Goal: Task Accomplishment & Management: Manage account settings

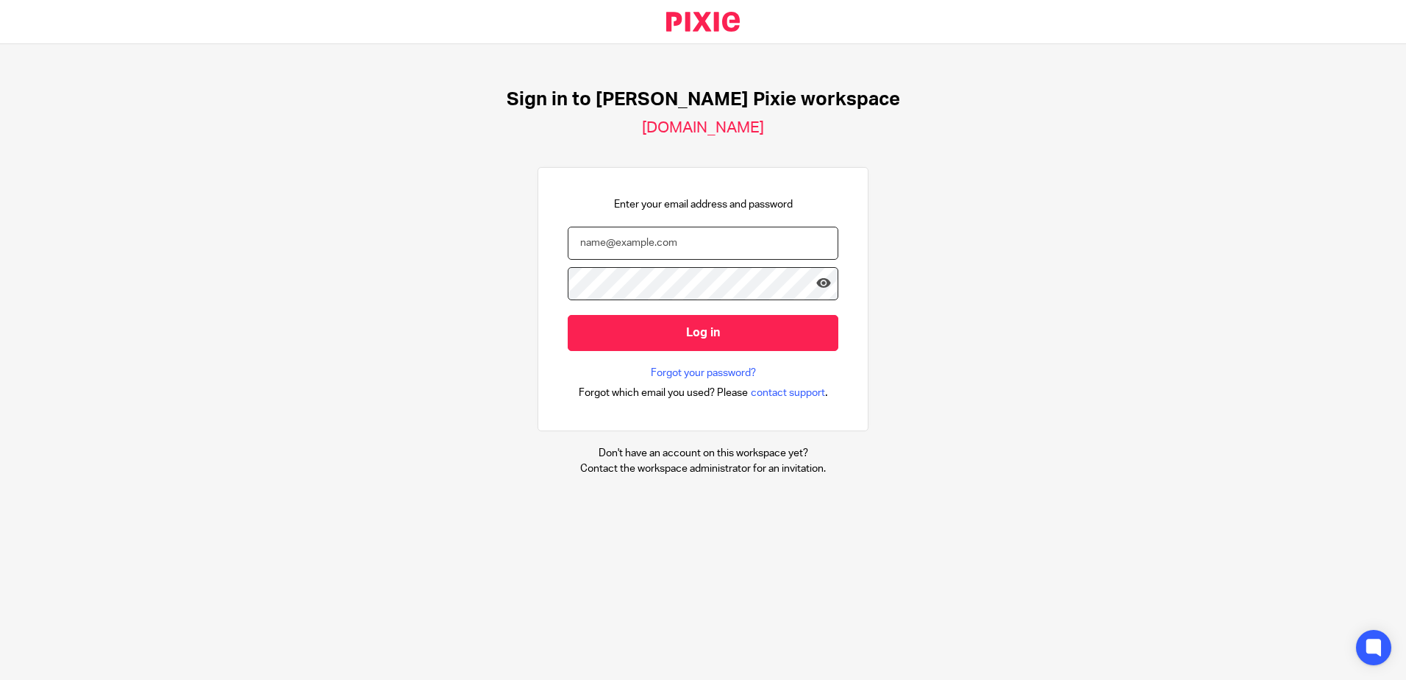
click at [729, 252] on input "email" at bounding box center [703, 243] width 271 height 33
click at [613, 251] on input "email" at bounding box center [703, 243] width 271 height 33
click at [611, 246] on input "email" at bounding box center [703, 243] width 271 height 33
type input "E"
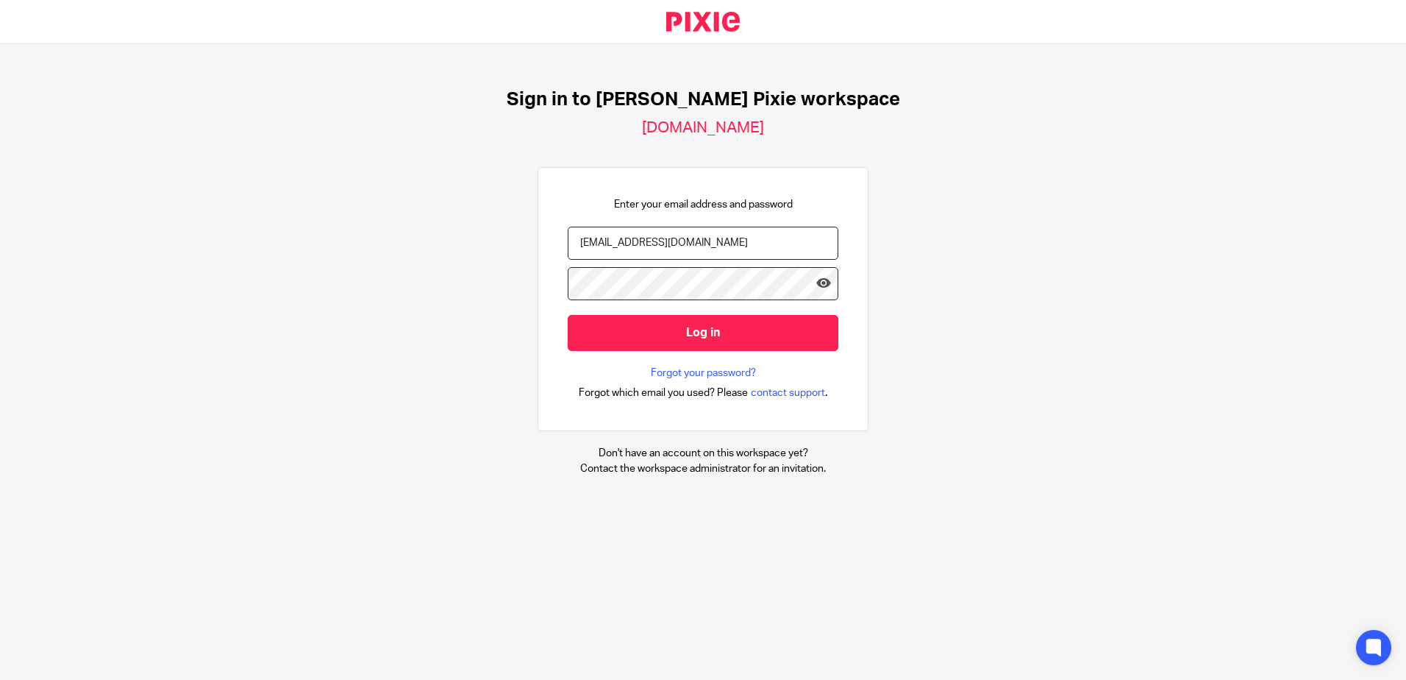
type input "ewood@menzies.co.uk"
click at [568, 315] on input "Log in" at bounding box center [703, 333] width 271 height 36
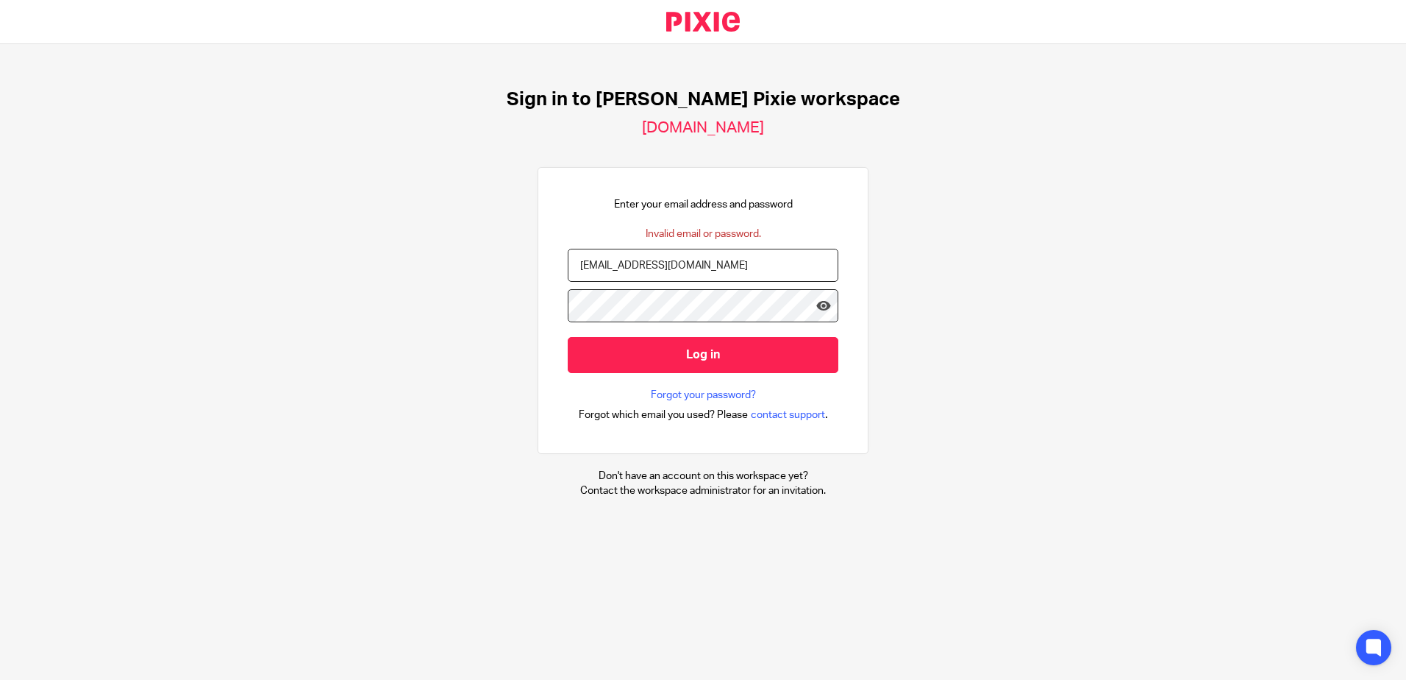
click at [568, 337] on input "Log in" at bounding box center [703, 355] width 271 height 36
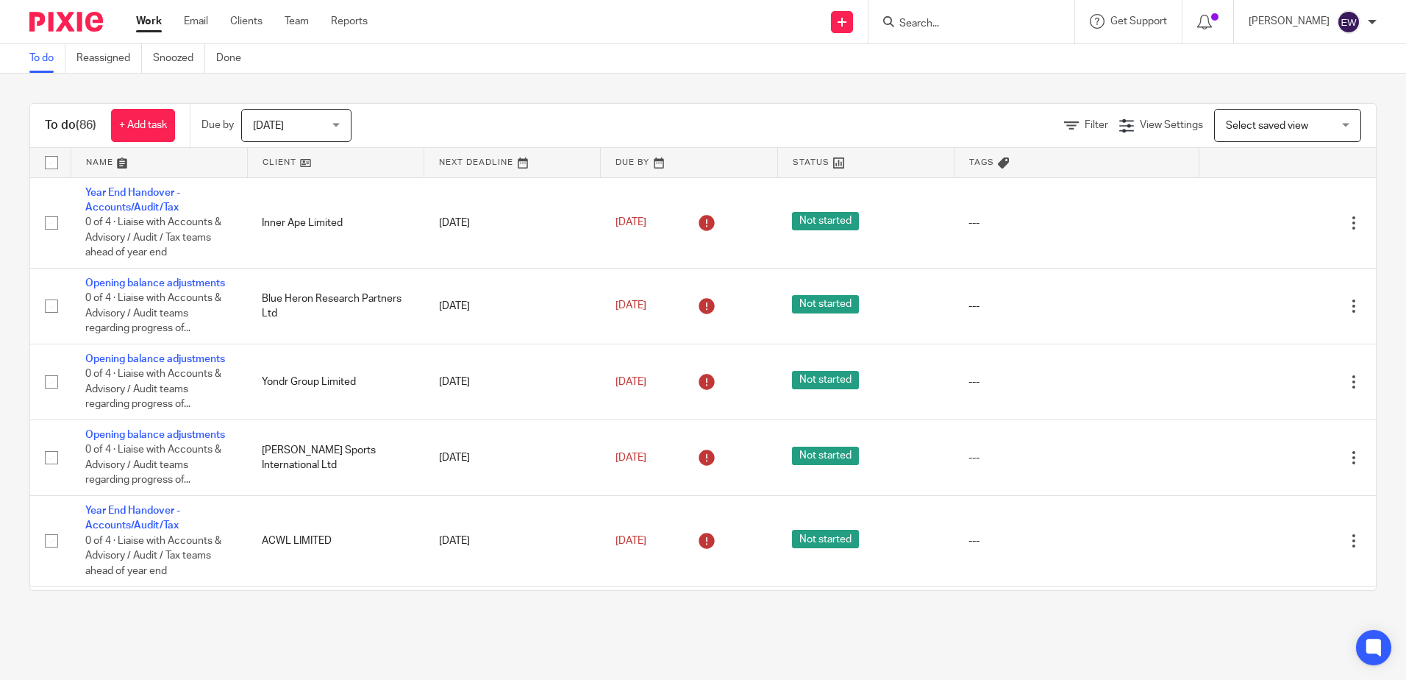
click at [1078, 113] on div "Filter View Settings View Settings Manage saved views Select saved view Select …" at bounding box center [876, 125] width 999 height 33
click at [1085, 120] on span "Filter" at bounding box center [1097, 125] width 24 height 10
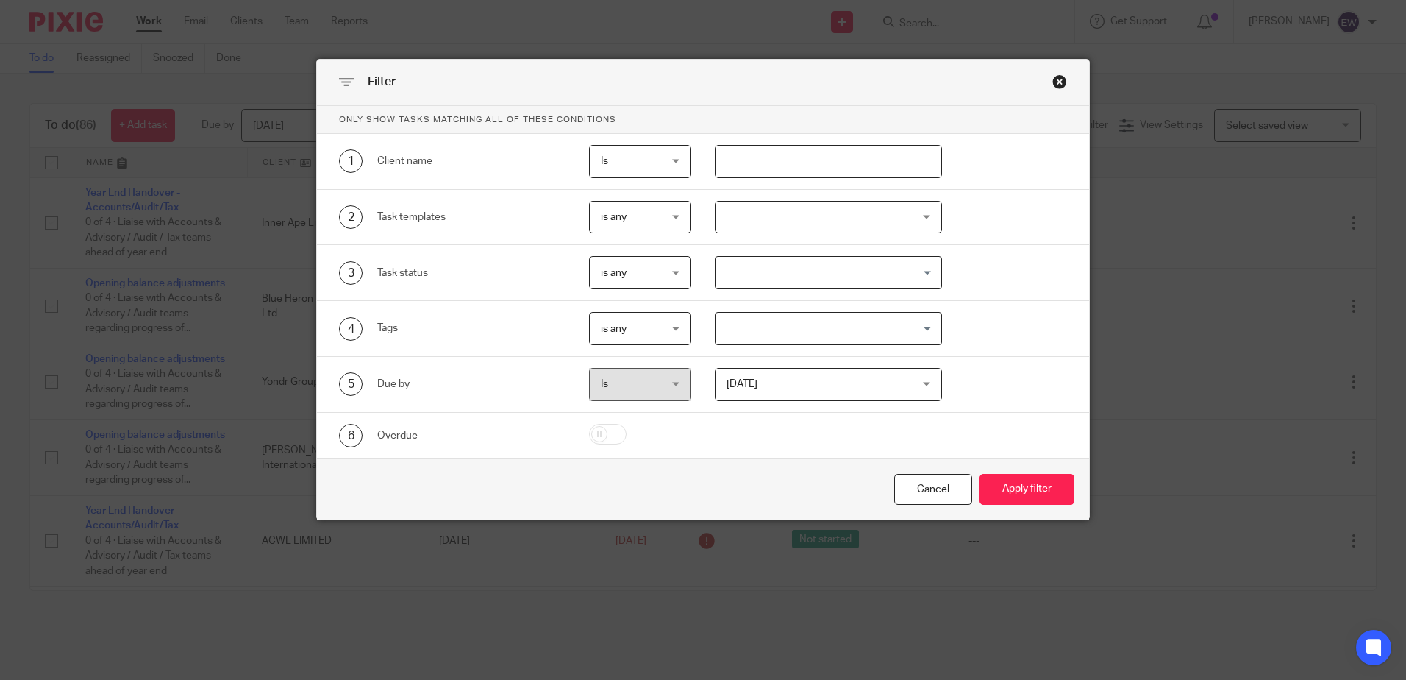
click at [903, 156] on input "text" at bounding box center [828, 161] width 227 height 33
type input "mister"
click at [980, 474] on button "Apply filter" at bounding box center [1027, 490] width 95 height 32
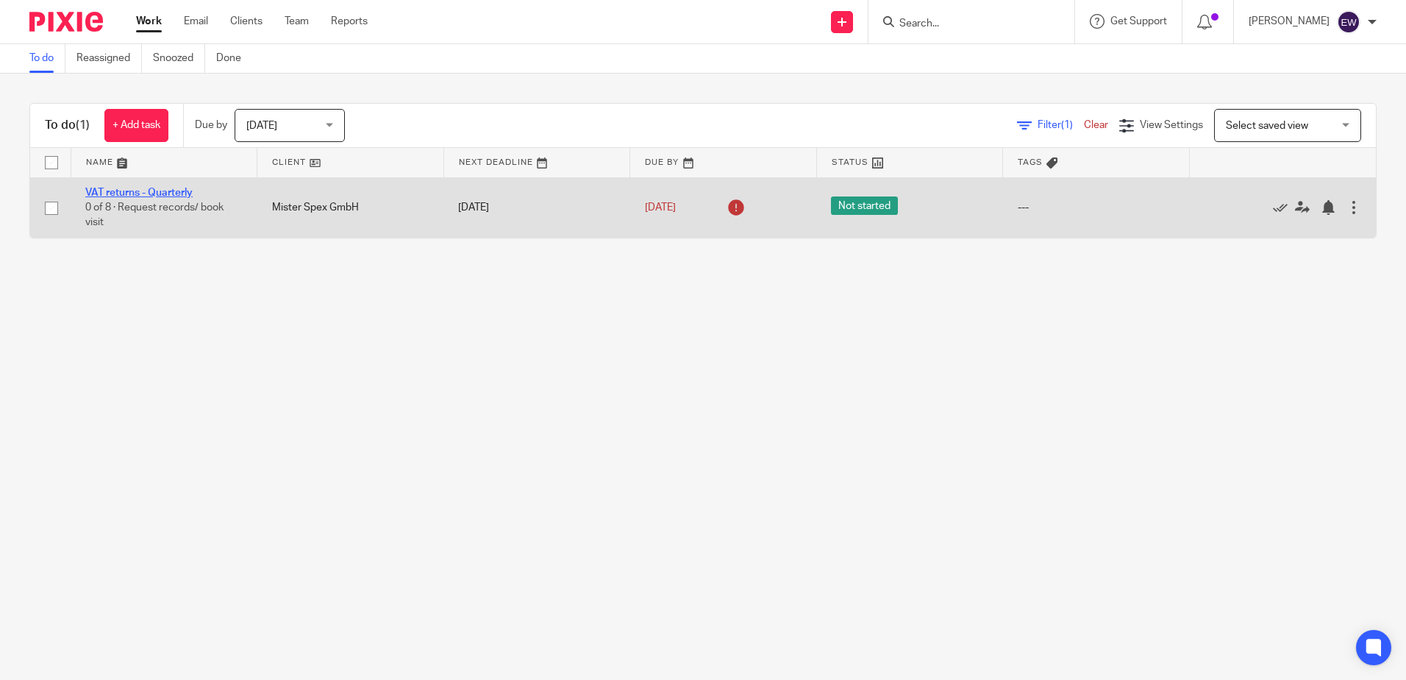
click at [124, 191] on link "VAT returns - Quarterly" at bounding box center [138, 193] width 107 height 10
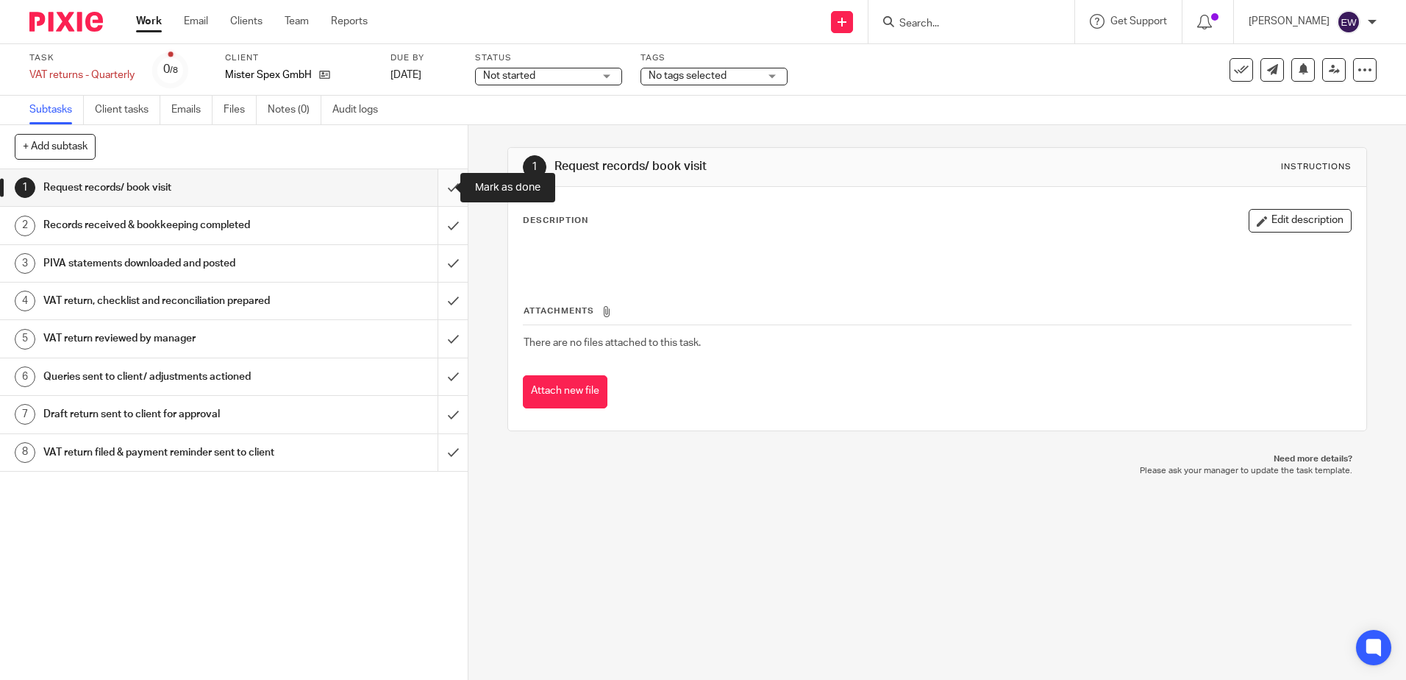
click at [429, 187] on input "submit" at bounding box center [234, 187] width 468 height 37
click at [435, 213] on input "submit" at bounding box center [234, 225] width 468 height 37
click at [441, 261] on input "submit" at bounding box center [234, 263] width 468 height 37
click at [436, 305] on input "submit" at bounding box center [234, 300] width 468 height 37
click at [320, 335] on div "VAT return reviewed by manager" at bounding box center [233, 338] width 380 height 22
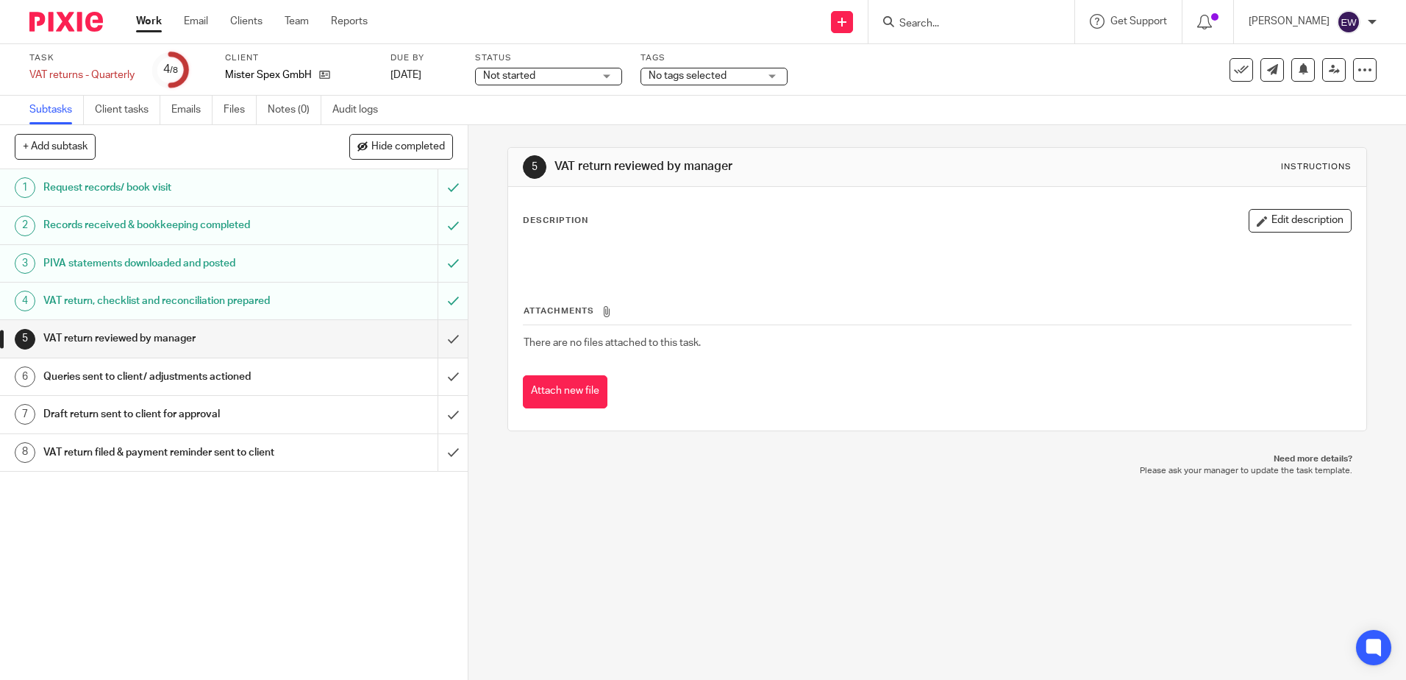
click at [328, 294] on div "VAT return, checklist and reconciliation prepared" at bounding box center [233, 301] width 380 height 22
click at [1321, 225] on button "Edit description" at bounding box center [1300, 221] width 103 height 24
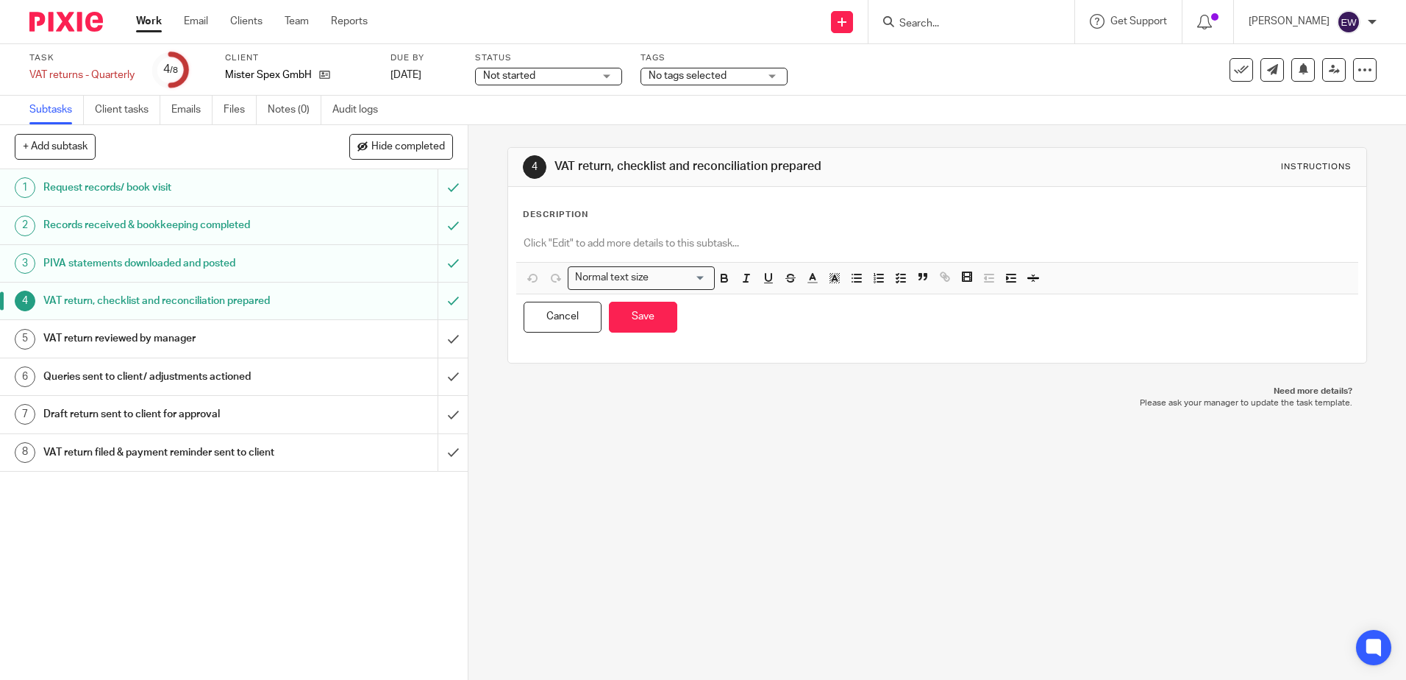
click at [845, 242] on p at bounding box center [937, 243] width 827 height 15
click at [625, 327] on button "Save" at bounding box center [643, 318] width 68 height 32
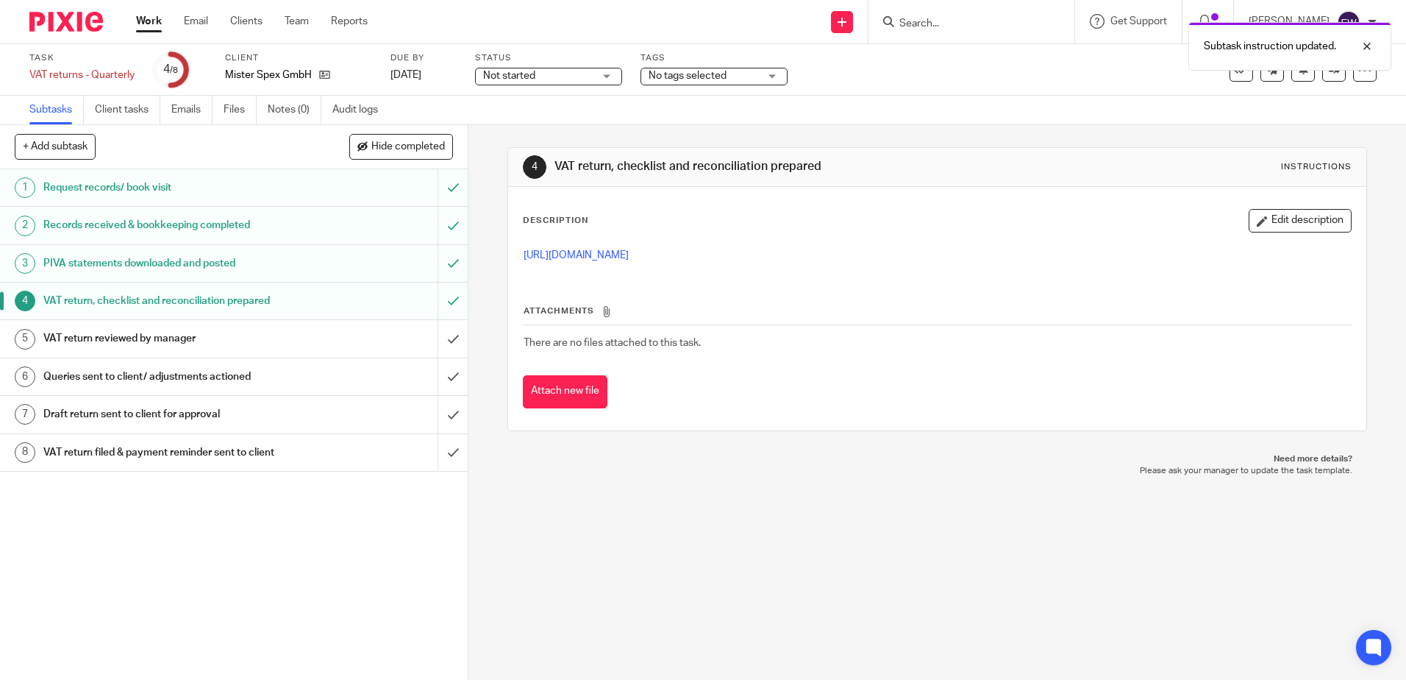
click at [658, 244] on div "https://cloudimanage.com/work/link/f/LLP!10222114" at bounding box center [937, 257] width 842 height 33
click at [629, 251] on link "https://cloudimanage.com/work/link/f/LLP!10222114" at bounding box center [576, 255] width 105 height 10
click at [1323, 79] on link at bounding box center [1335, 70] width 24 height 24
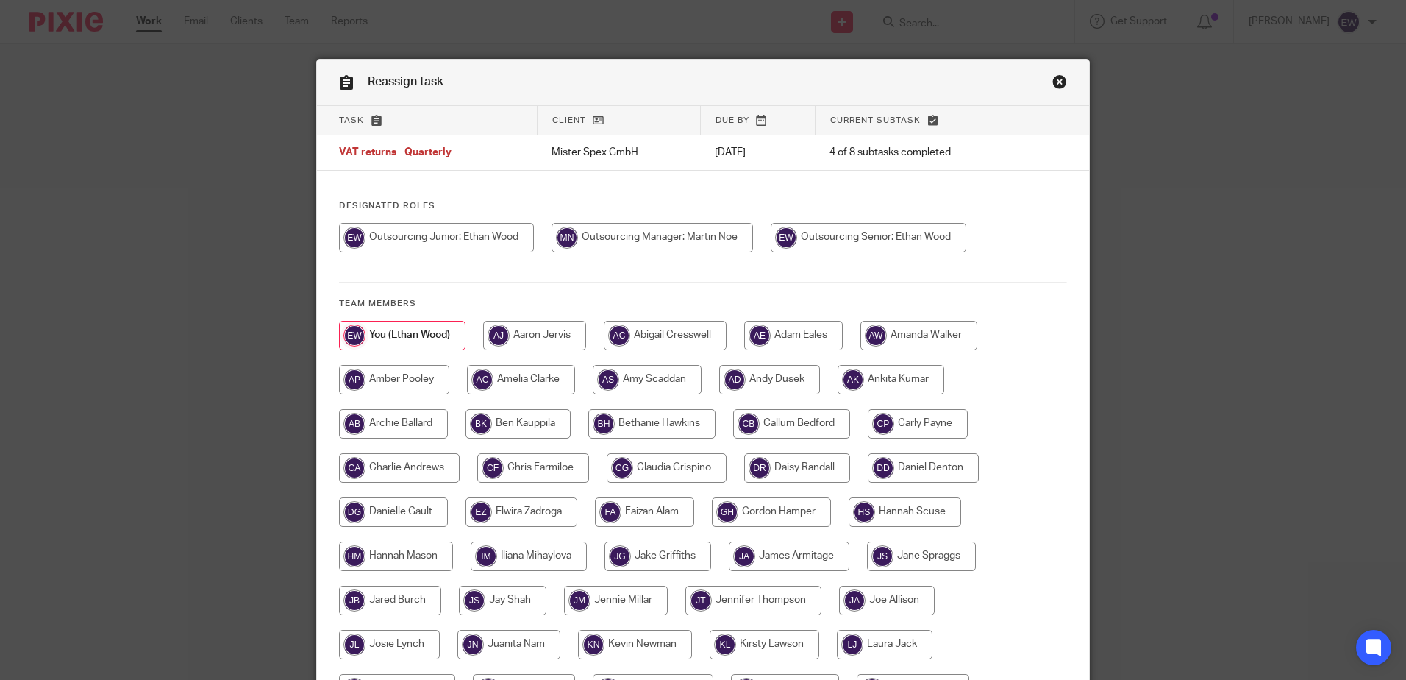
click at [655, 241] on input "radio" at bounding box center [653, 237] width 202 height 29
radio input "true"
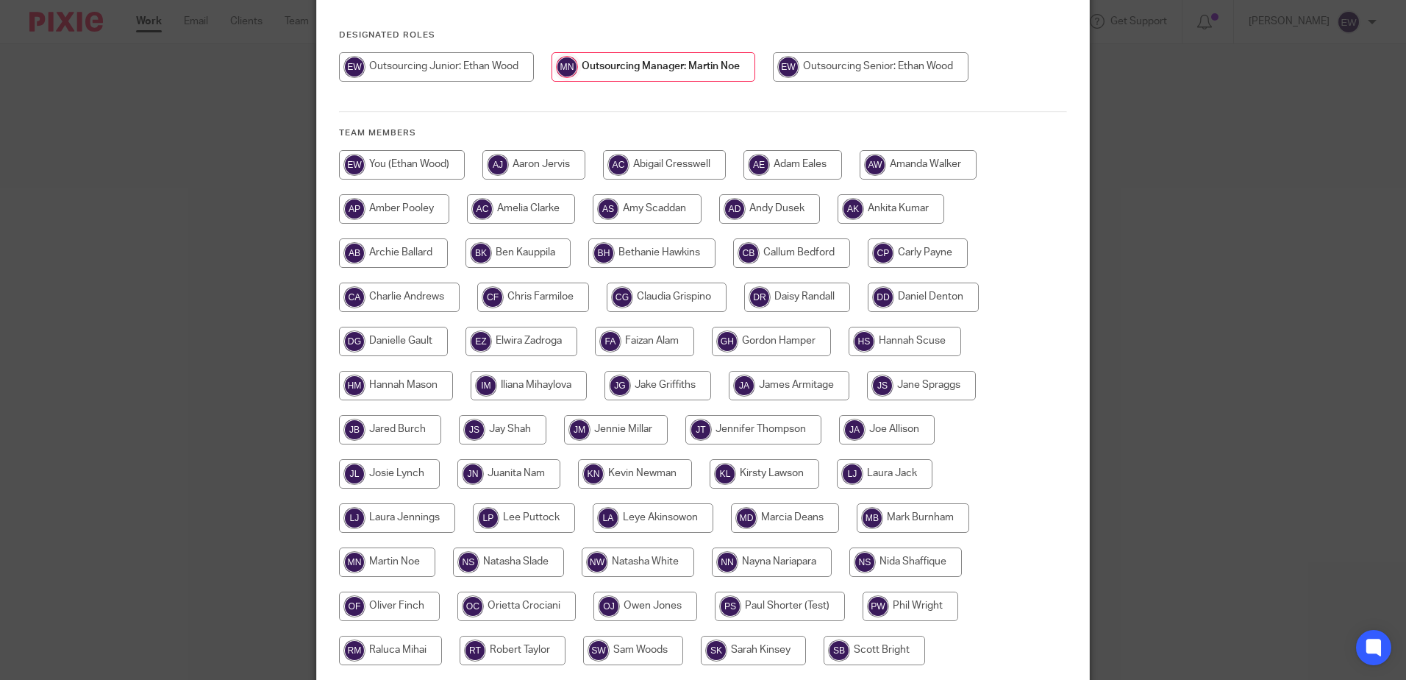
scroll to position [380, 0]
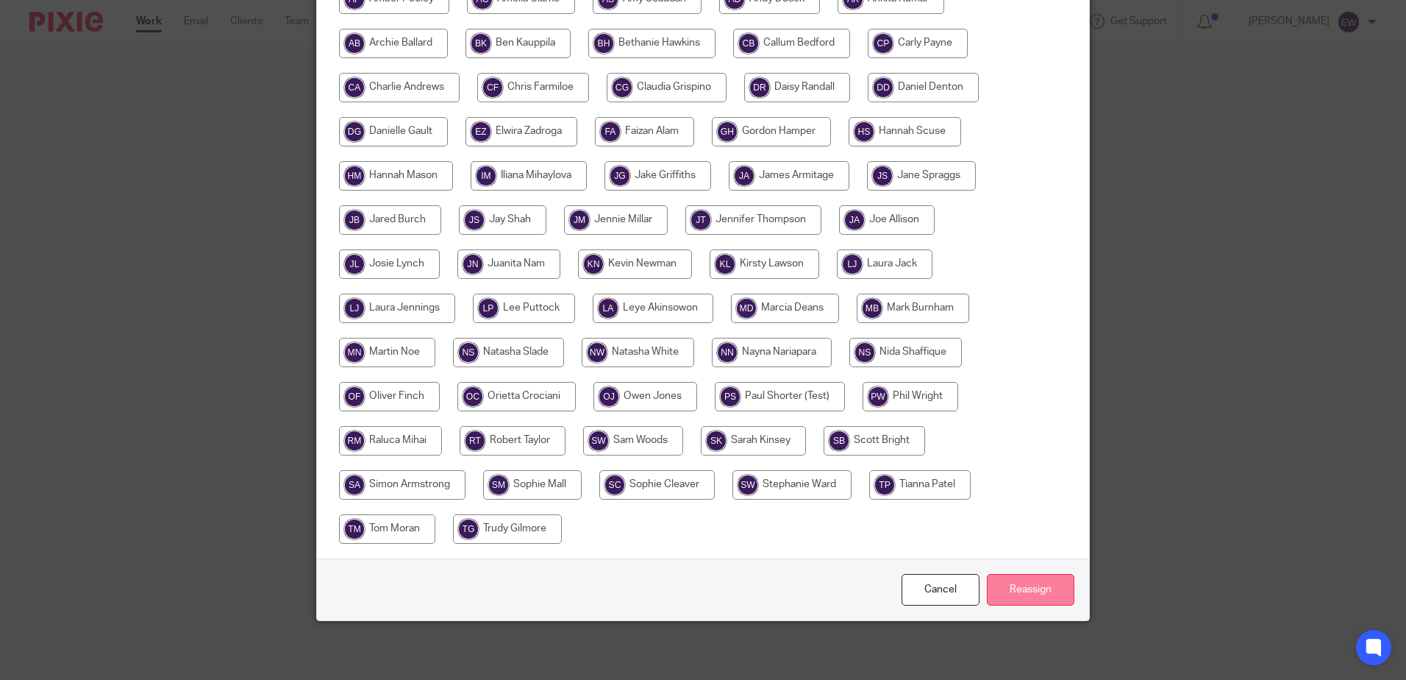
click at [1025, 608] on div "Cancel Reassign" at bounding box center [703, 589] width 772 height 62
click at [1030, 592] on input "Reassign" at bounding box center [1031, 590] width 88 height 32
